Goal: Transaction & Acquisition: Purchase product/service

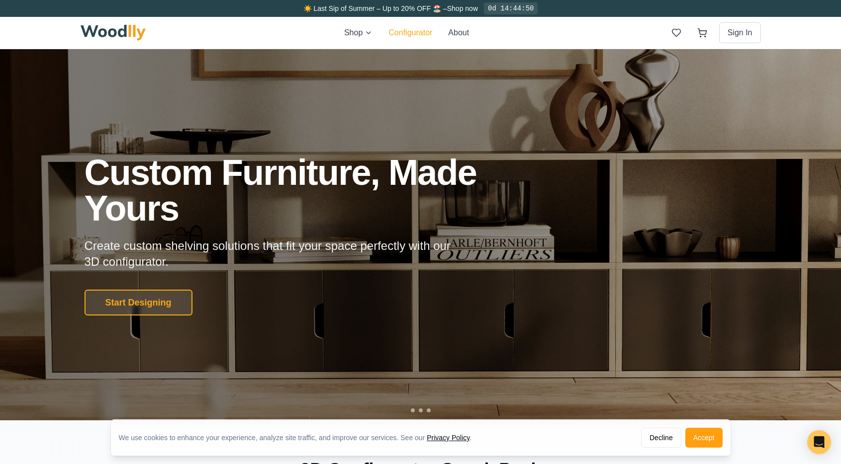
click at [421, 36] on button "Configurator" at bounding box center [410, 33] width 44 height 12
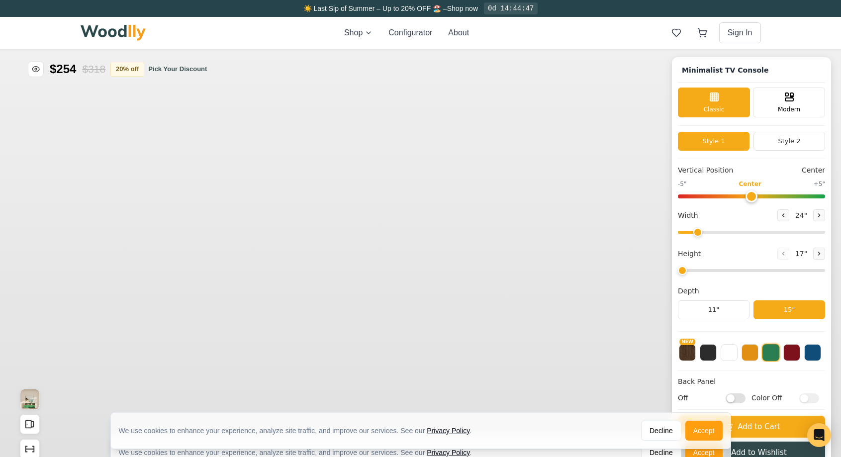
type input "63"
type input "2"
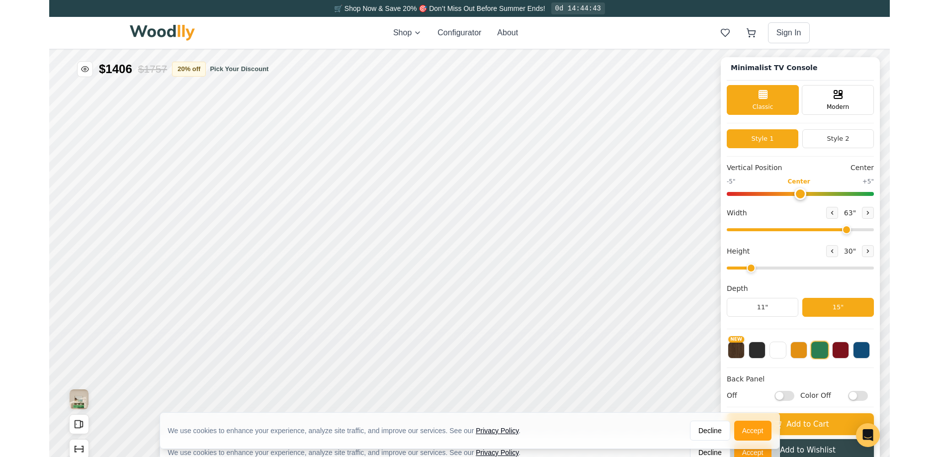
scroll to position [3, 0]
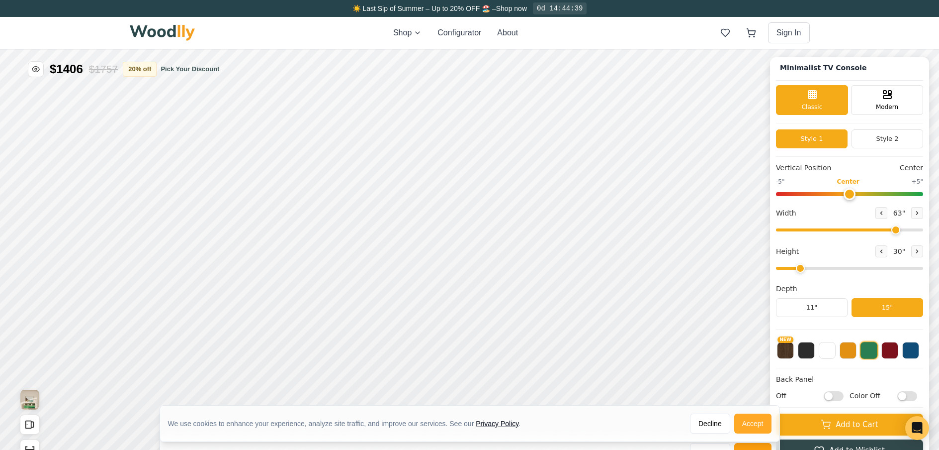
click at [754, 422] on button "Accept" at bounding box center [752, 423] width 37 height 20
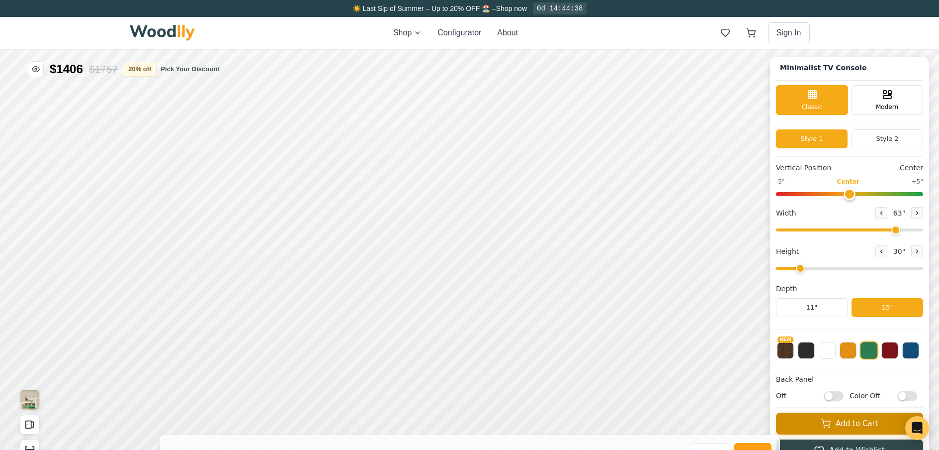
click at [840, 426] on button "Add to Cart" at bounding box center [849, 423] width 147 height 22
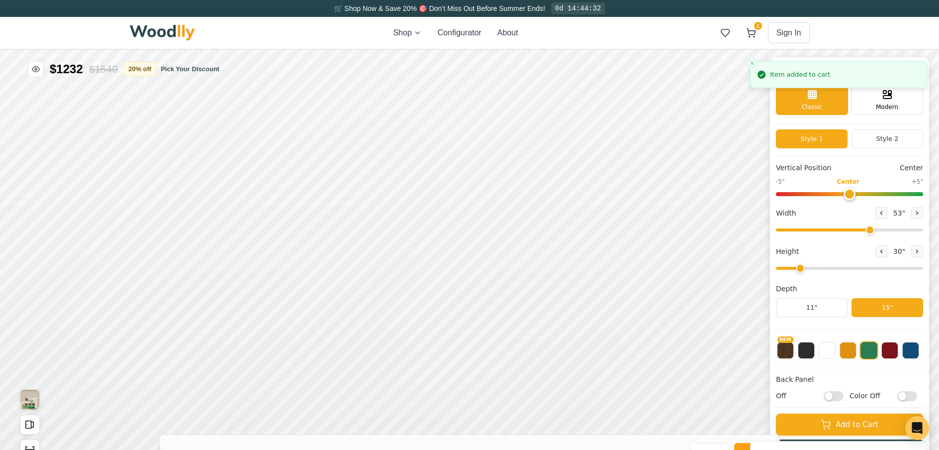
drag, startPoint x: 898, startPoint y: 228, endPoint x: 874, endPoint y: 228, distance: 23.9
type input "53"
click at [840, 228] on input "range" at bounding box center [849, 229] width 147 height 3
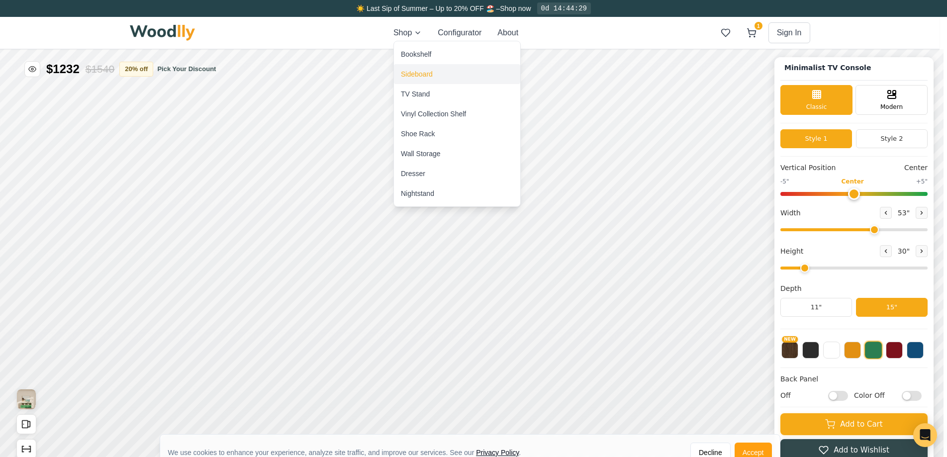
click at [426, 72] on div "Sideboard" at bounding box center [417, 74] width 32 height 10
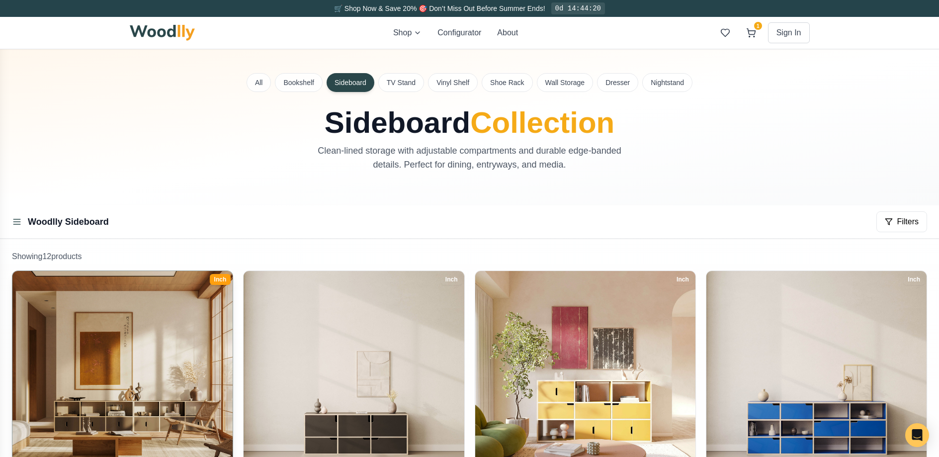
click at [141, 373] on img at bounding box center [122, 381] width 231 height 231
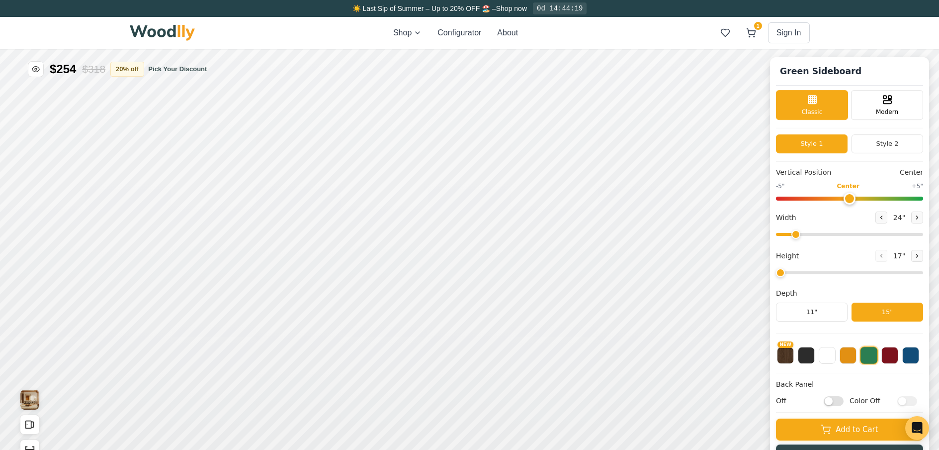
type input "56"
type input "2"
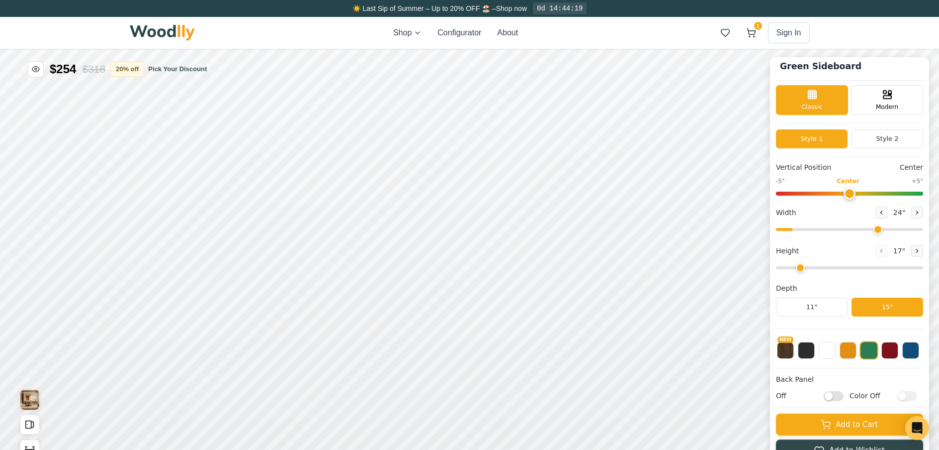
scroll to position [6, 0]
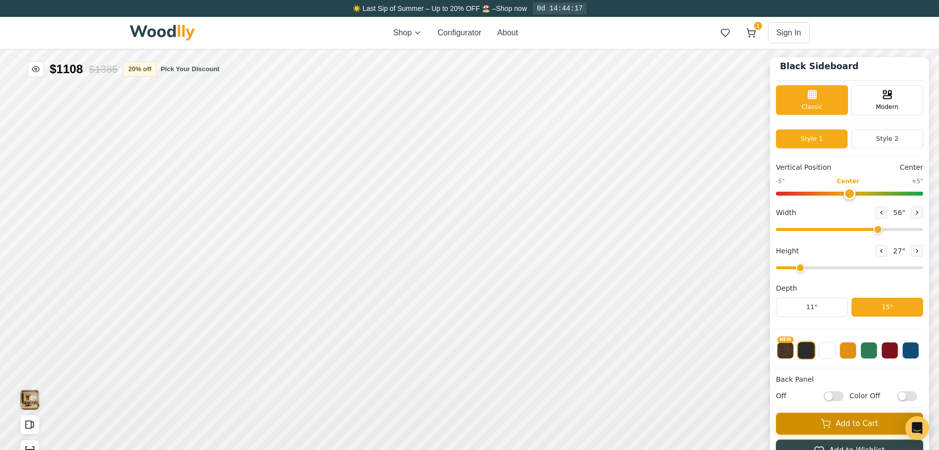
click at [840, 428] on button "Add to Cart" at bounding box center [849, 423] width 147 height 22
